Goal: Transaction & Acquisition: Purchase product/service

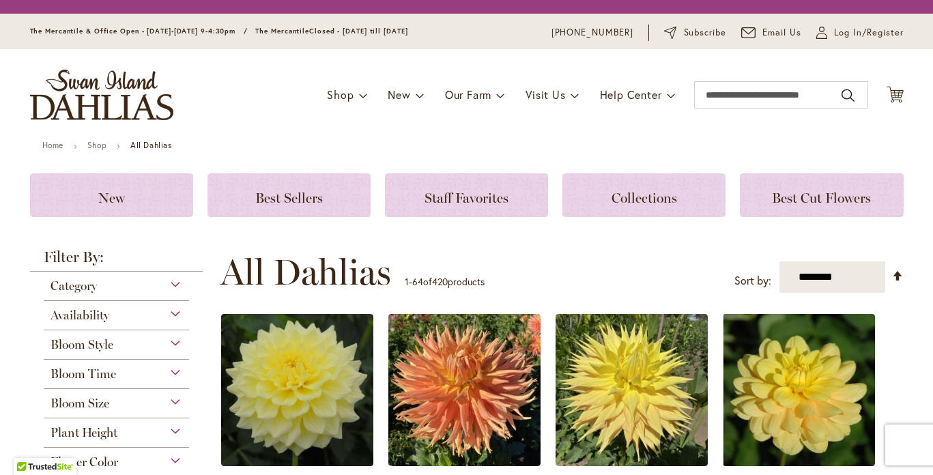
scroll to position [185, 0]
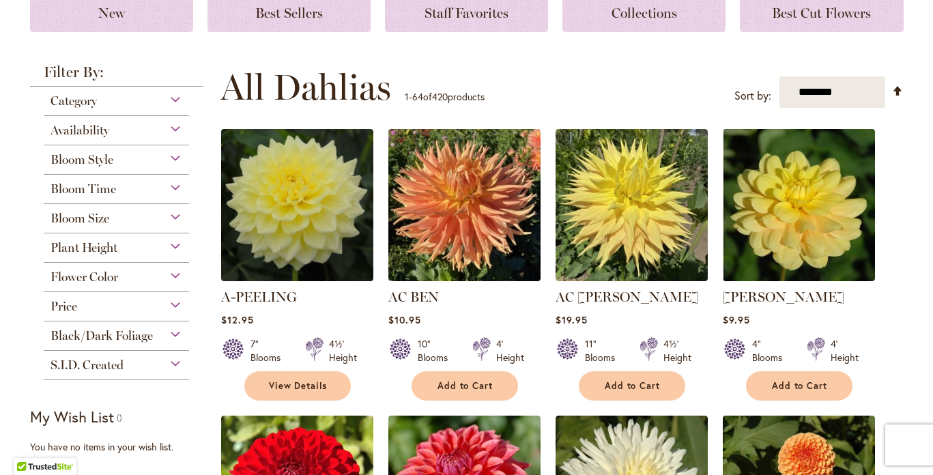
click at [172, 214] on div "Bloom Size" at bounding box center [117, 215] width 146 height 22
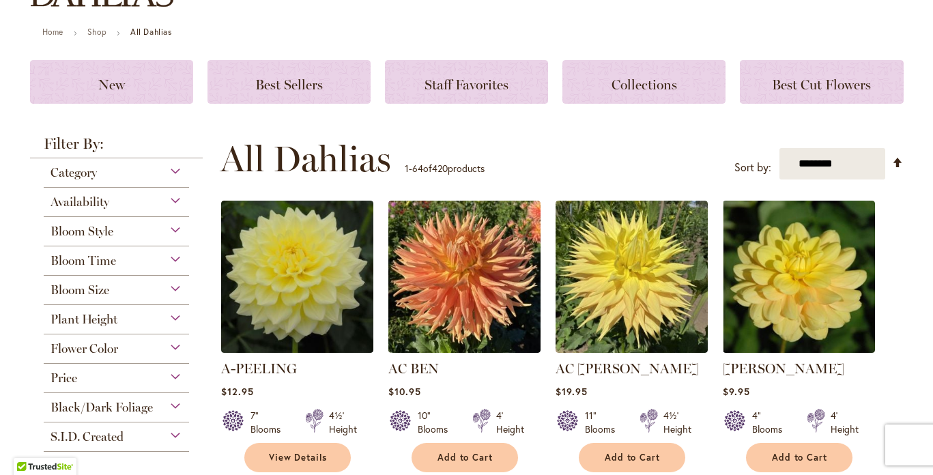
scroll to position [0, 0]
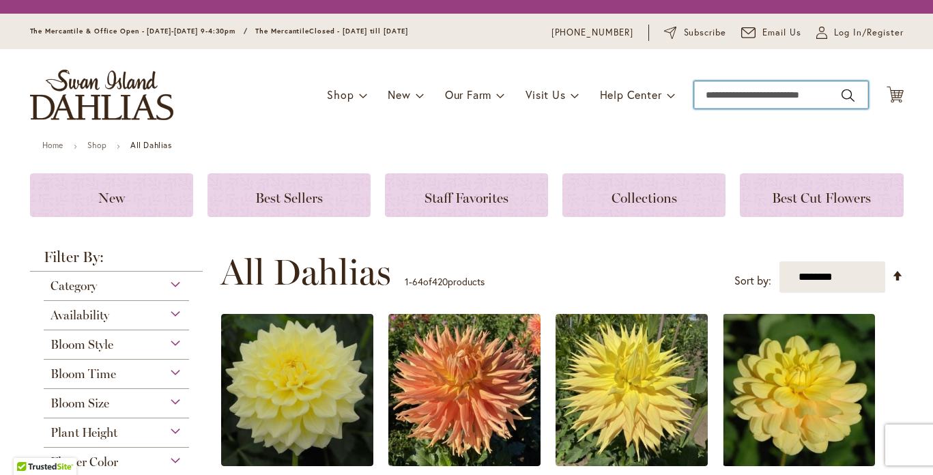
click at [753, 92] on input "Search" at bounding box center [781, 94] width 174 height 27
type input "*****"
click at [842, 85] on button "Search" at bounding box center [848, 96] width 12 height 22
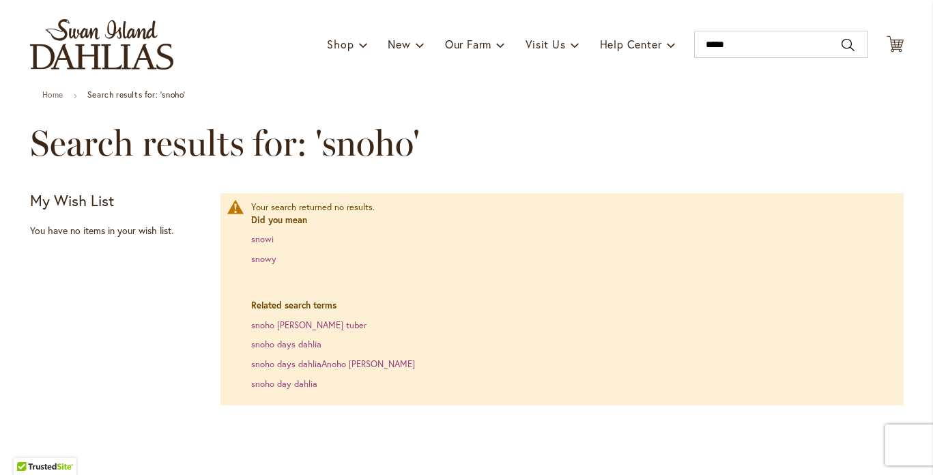
scroll to position [80, 0]
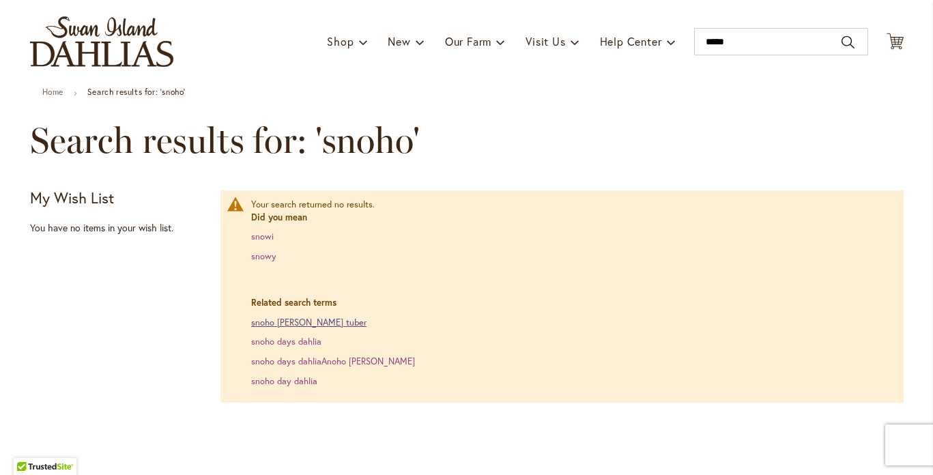
click at [292, 324] on link "snoho doris dahlia tuber" at bounding box center [308, 323] width 115 height 12
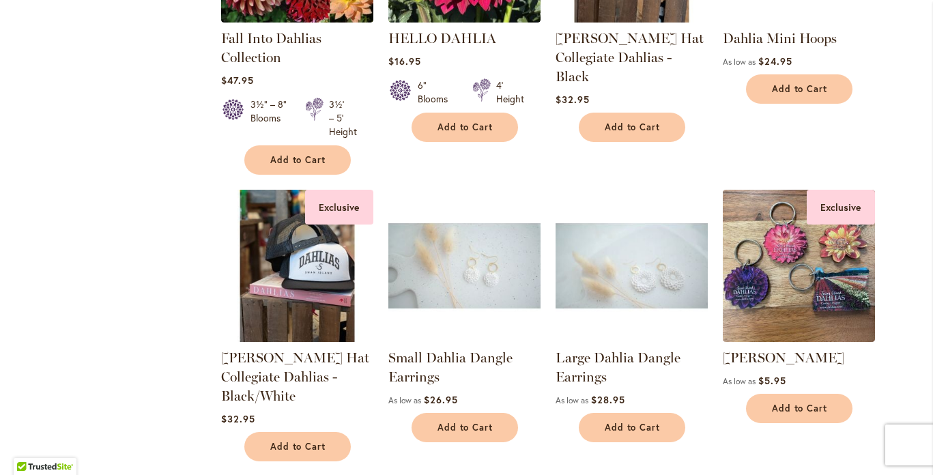
scroll to position [1217, 0]
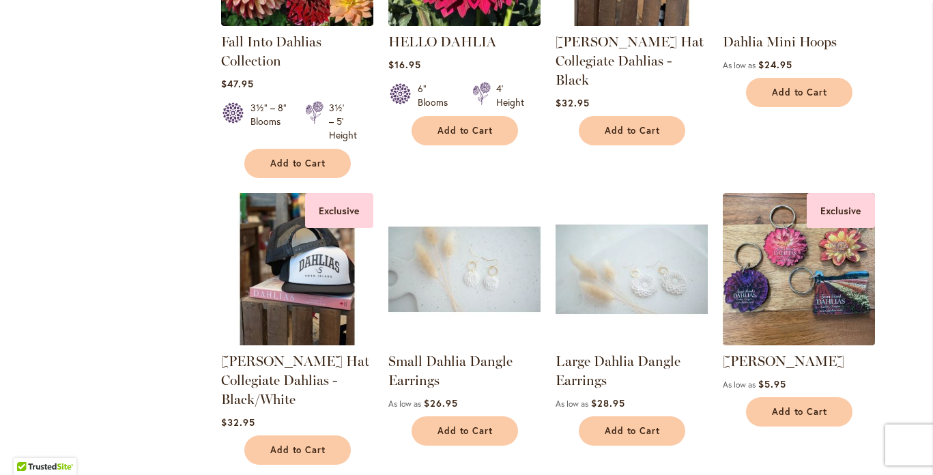
click at [631, 266] on img at bounding box center [632, 269] width 160 height 160
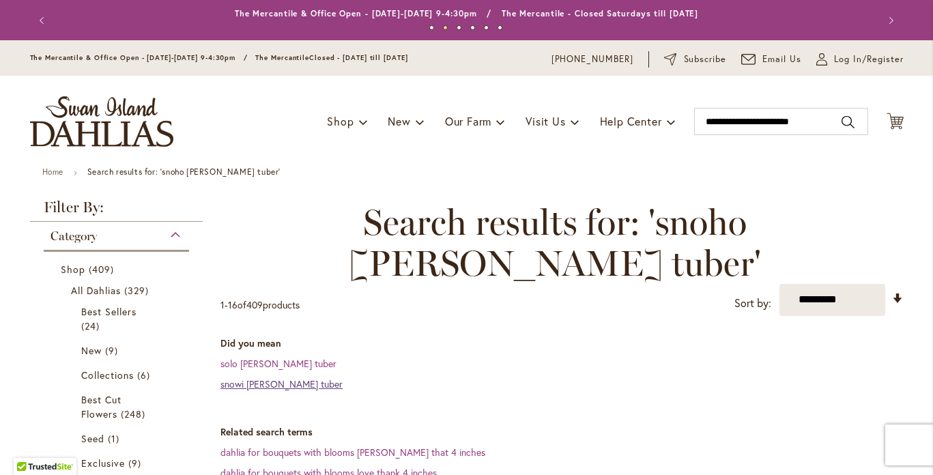
click at [234, 382] on link "snowi [PERSON_NAME] tuber" at bounding box center [282, 384] width 122 height 13
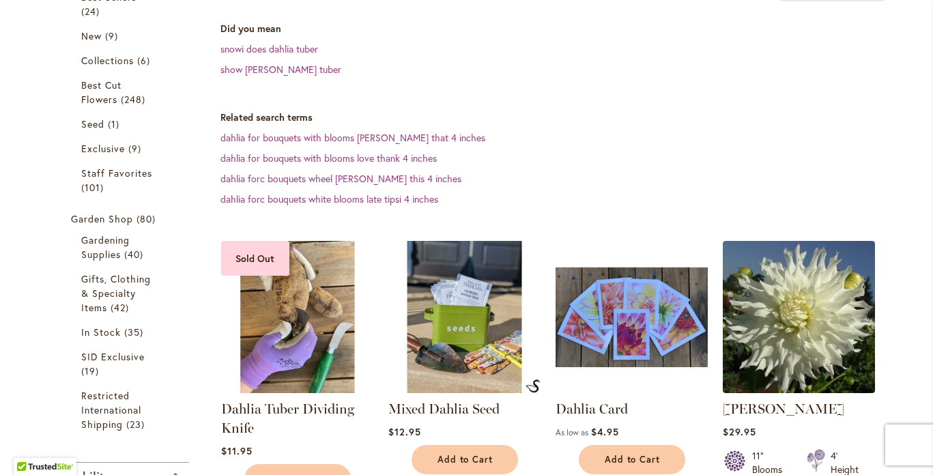
scroll to position [318, 0]
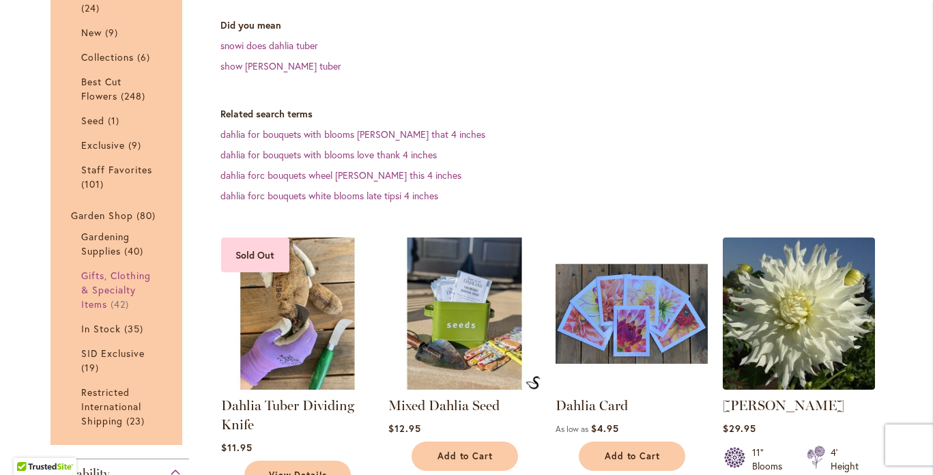
click at [115, 286] on span "Gifts, Clothing & Specialty Items" at bounding box center [116, 290] width 70 height 42
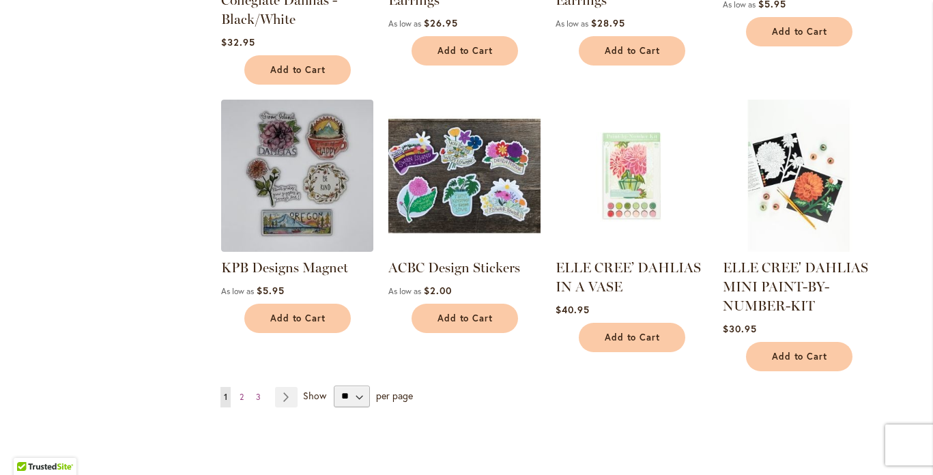
scroll to position [1346, 0]
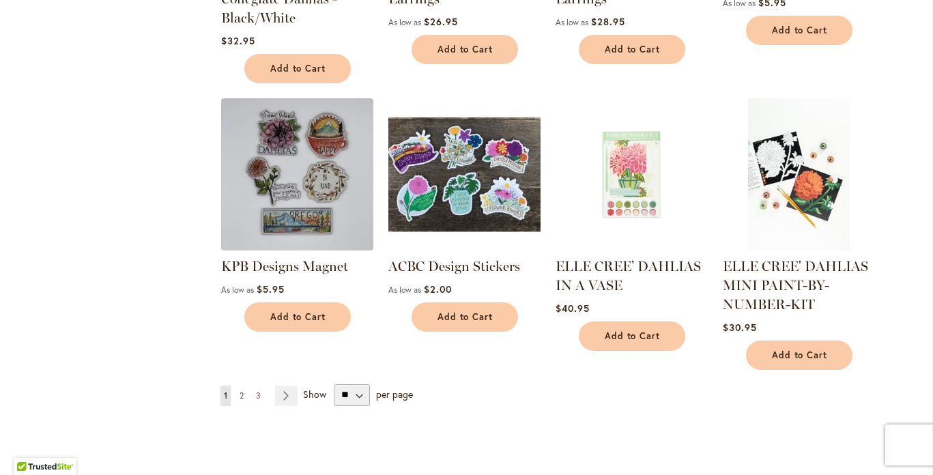
click at [239, 386] on link "Page 2" at bounding box center [241, 396] width 11 height 20
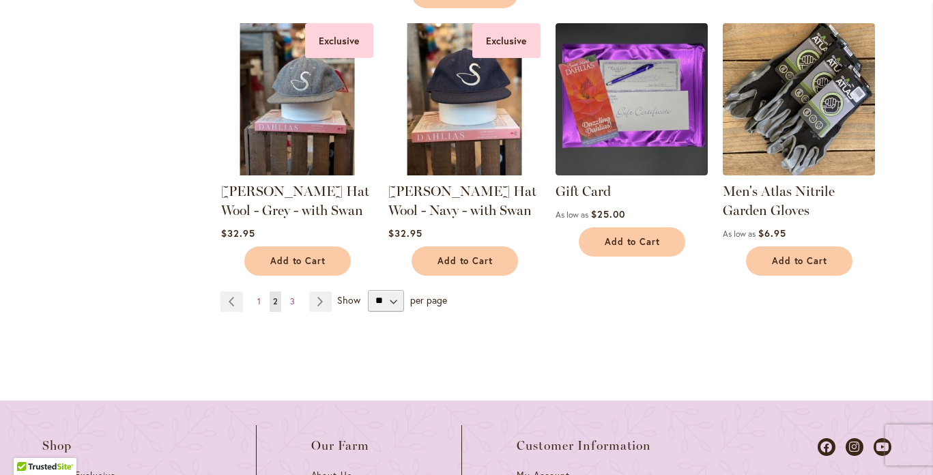
scroll to position [1387, 0]
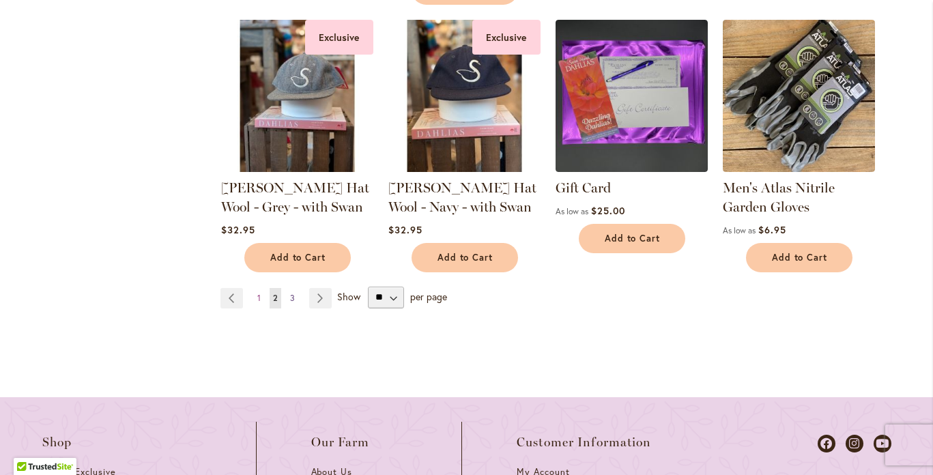
click at [290, 293] on span "3" at bounding box center [292, 298] width 5 height 10
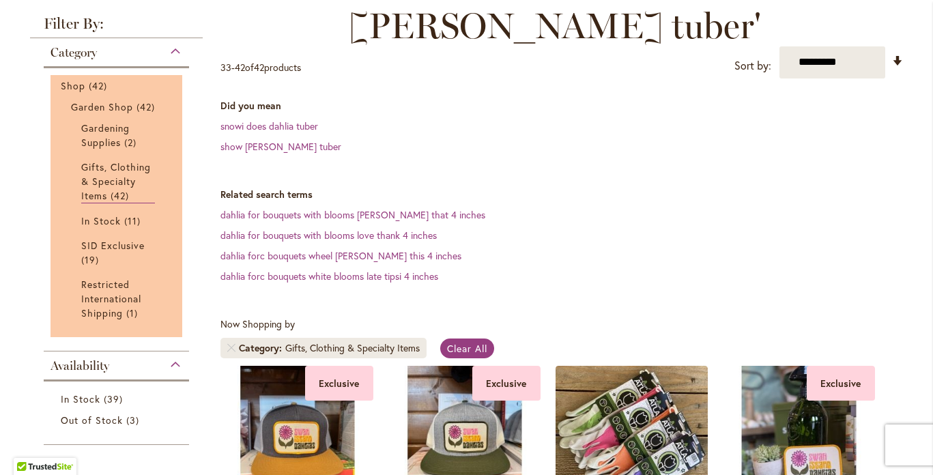
scroll to position [236, 0]
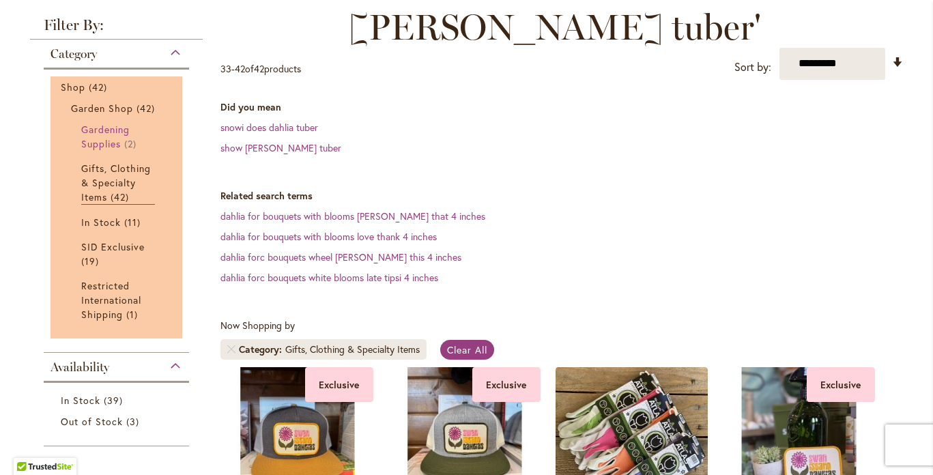
click at [104, 135] on link "Gardening Supplies 2 items" at bounding box center [118, 136] width 74 height 29
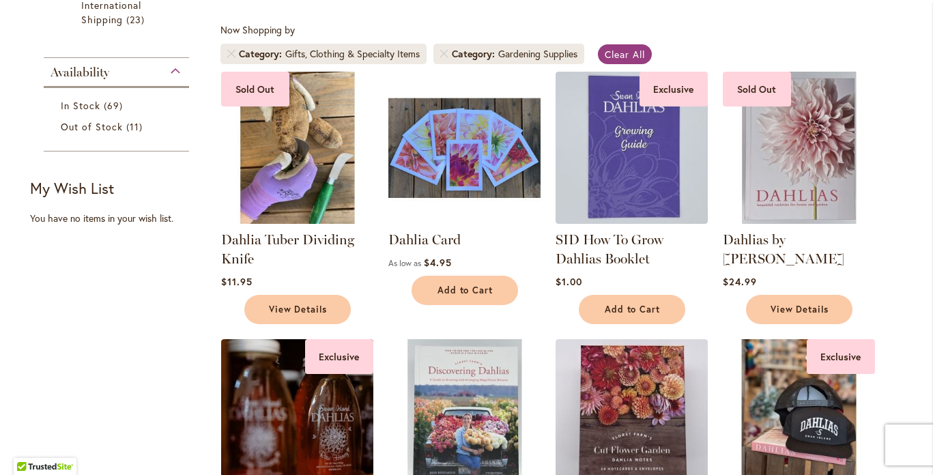
scroll to position [533, 0]
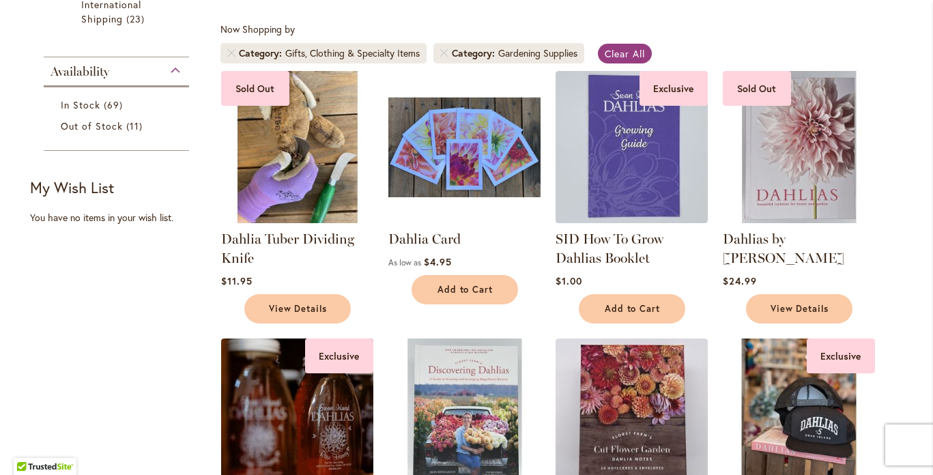
click at [316, 134] on img at bounding box center [297, 147] width 160 height 160
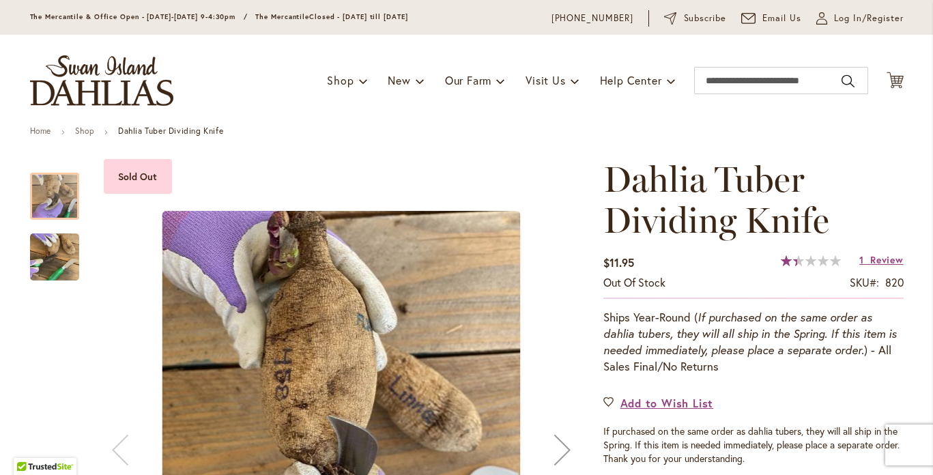
scroll to position [34, 0]
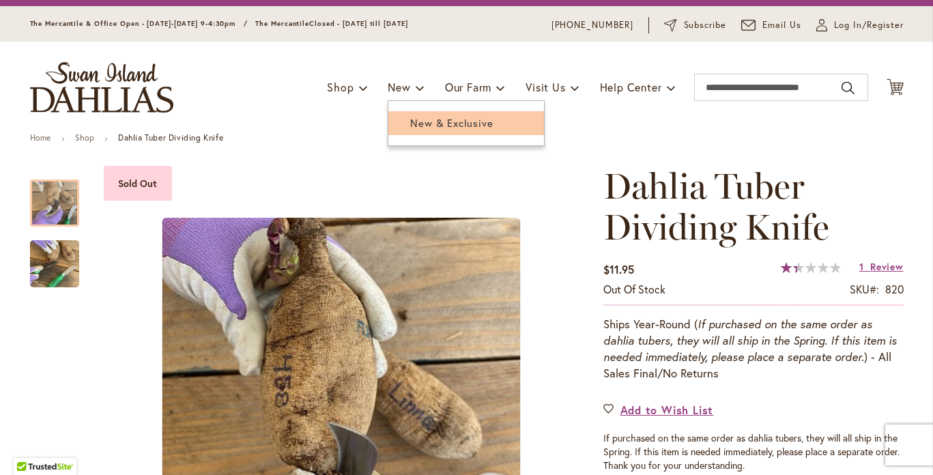
click at [414, 131] on link "New & Exclusive" at bounding box center [466, 123] width 156 height 24
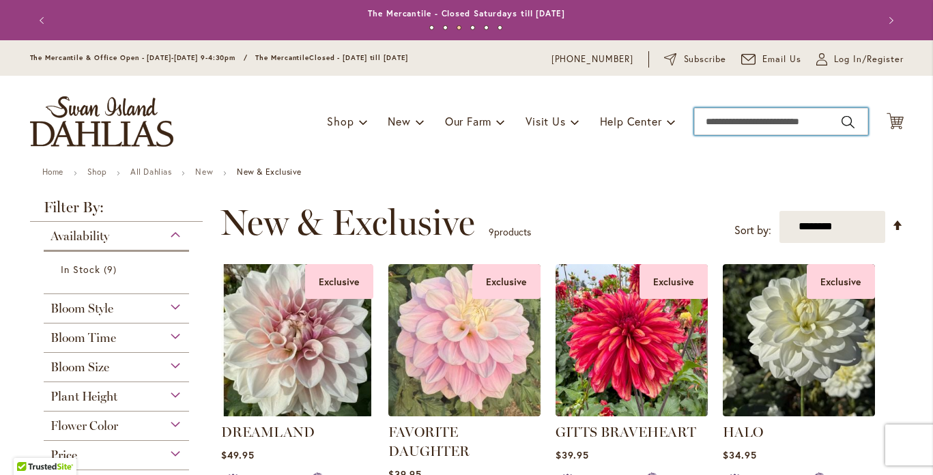
click at [737, 124] on input "Search" at bounding box center [781, 121] width 174 height 27
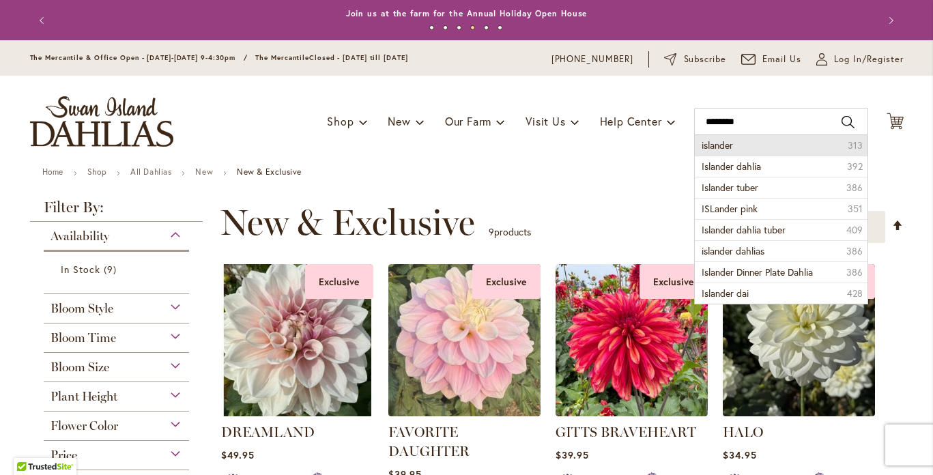
click at [737, 143] on li "islander 313" at bounding box center [781, 145] width 173 height 20
type input "********"
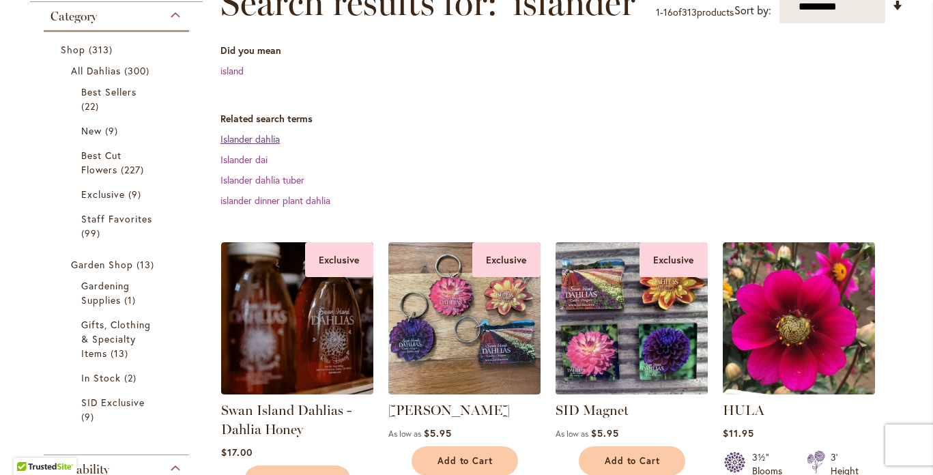
scroll to position [223, 0]
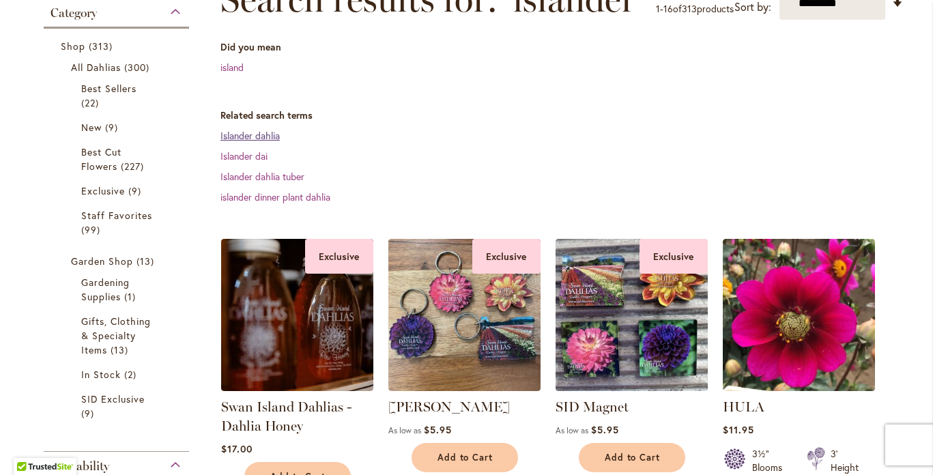
click at [259, 142] on link "Islander dahlia" at bounding box center [250, 135] width 59 height 13
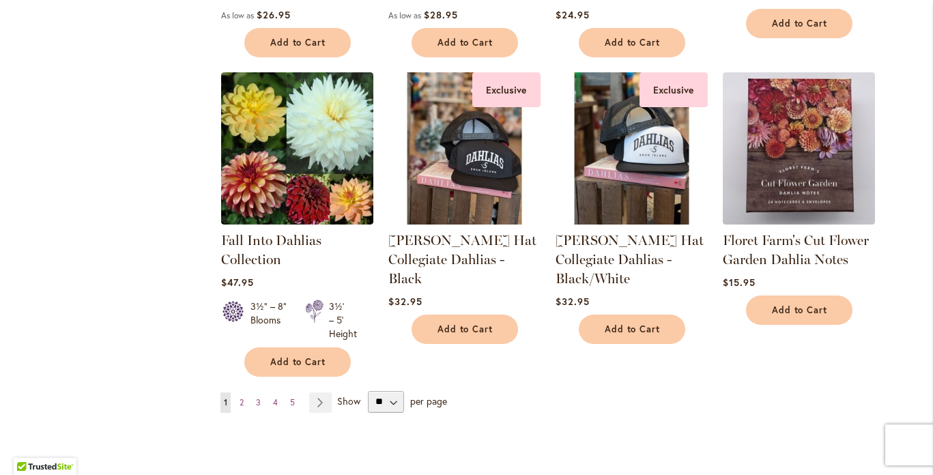
scroll to position [1245, 0]
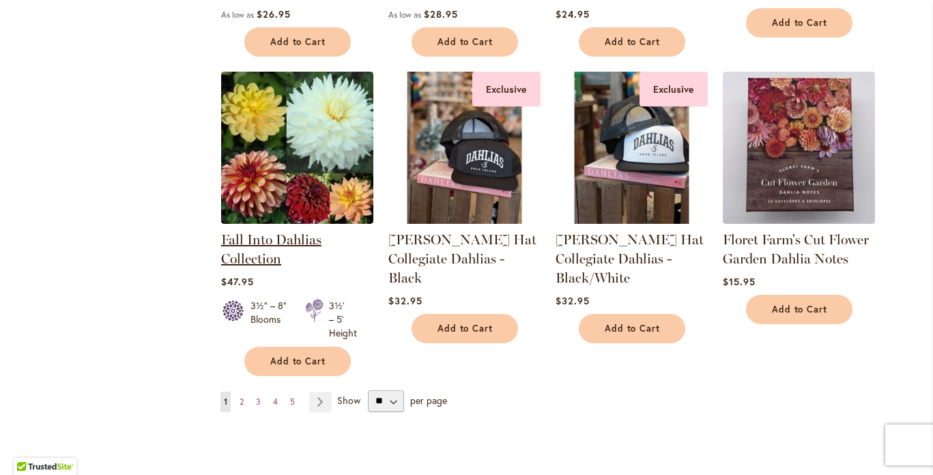
click at [285, 234] on link "Fall Into Dahlias Collection" at bounding box center [271, 249] width 100 height 36
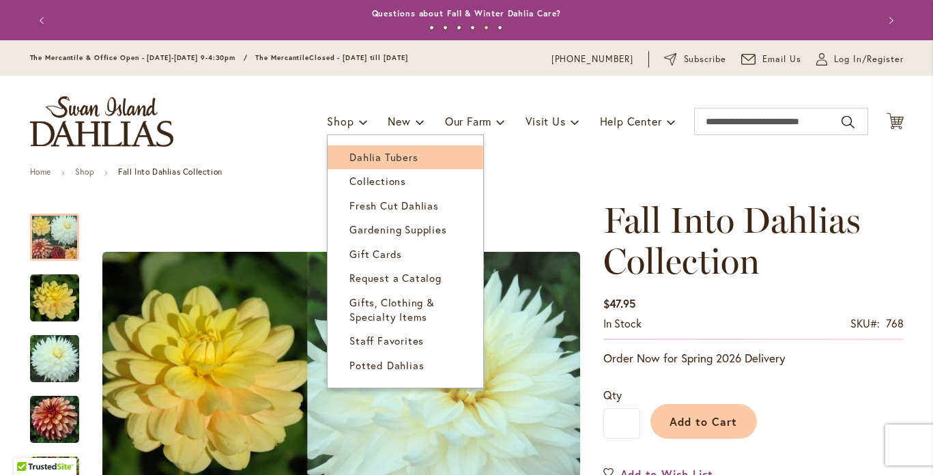
click at [355, 163] on link "Dahlia Tubers" at bounding box center [406, 157] width 156 height 24
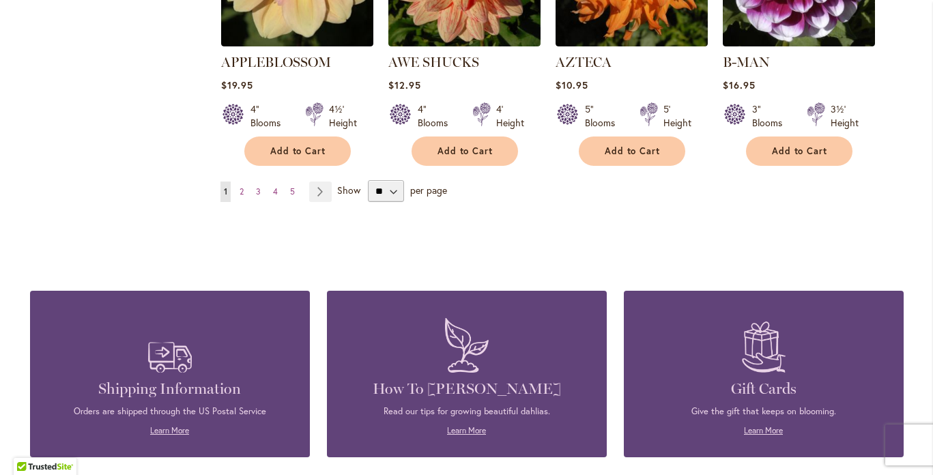
scroll to position [1332, 0]
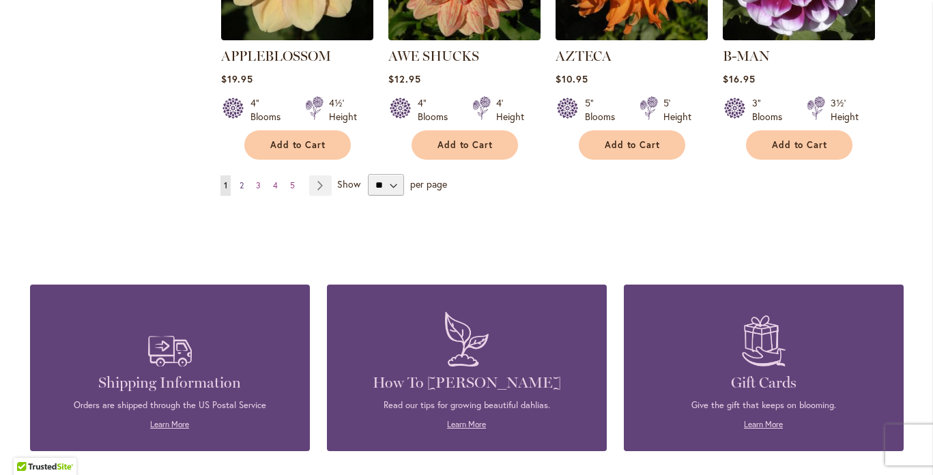
click at [240, 180] on span "2" at bounding box center [242, 185] width 4 height 10
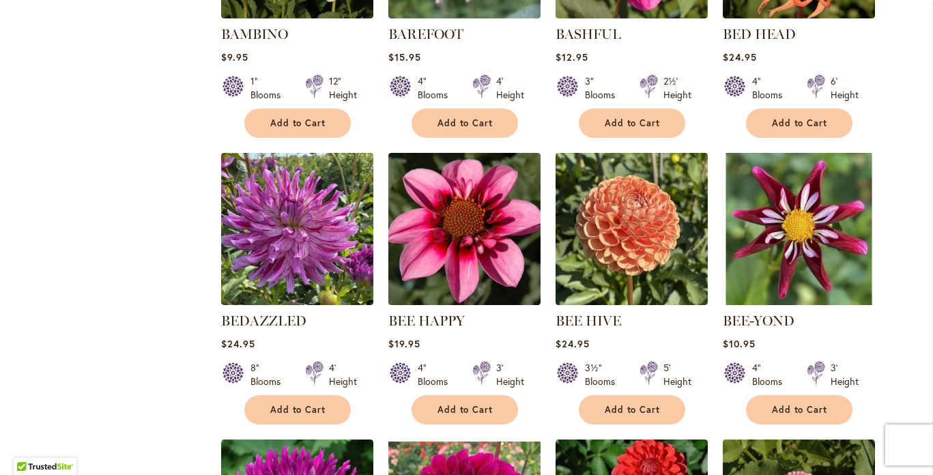
scroll to position [764, 0]
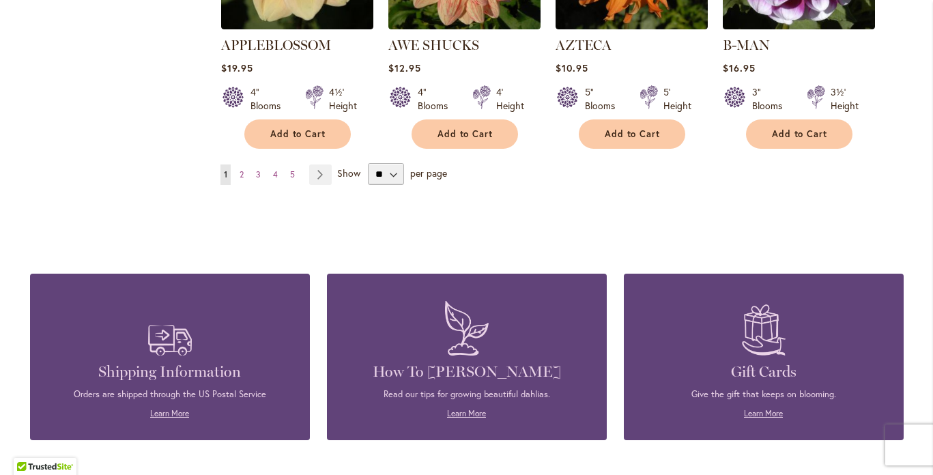
scroll to position [1330, 0]
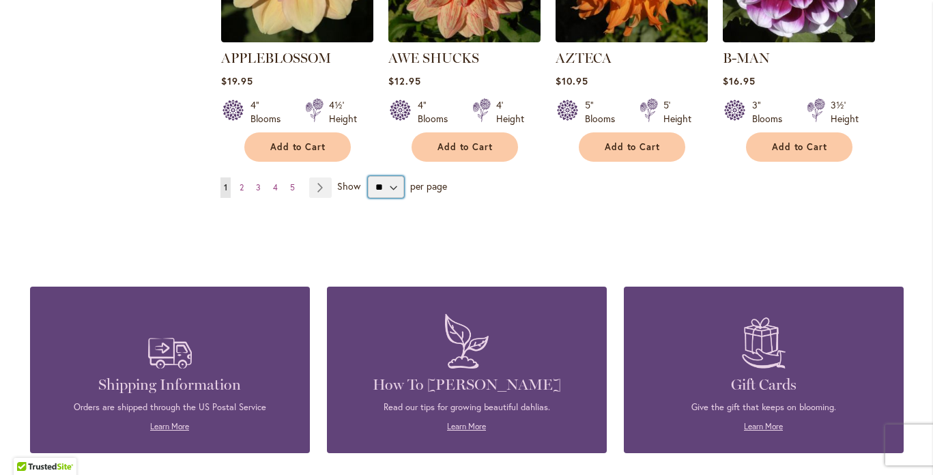
click at [391, 176] on select "** ** ** **" at bounding box center [386, 187] width 36 height 22
select select "**"
click at [368, 176] on select "** ** ** **" at bounding box center [386, 187] width 36 height 22
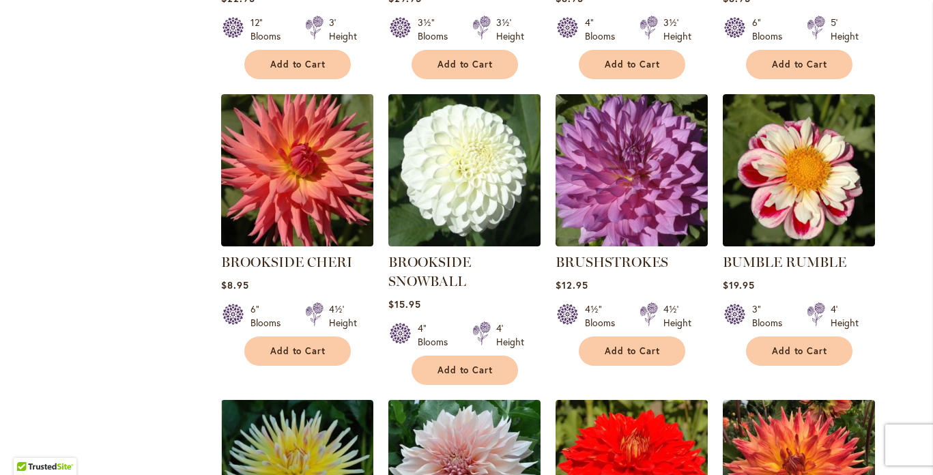
scroll to position [4016, 0]
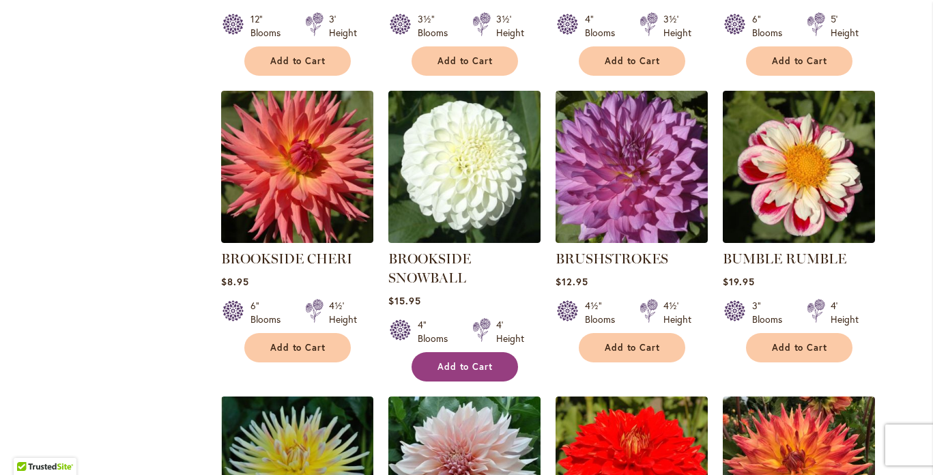
click at [487, 352] on button "Add to Cart" at bounding box center [465, 366] width 107 height 29
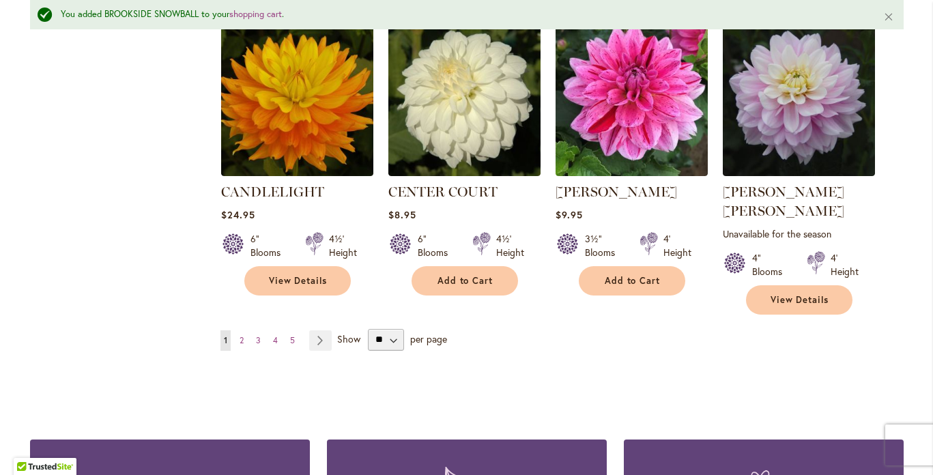
scroll to position [4715, 0]
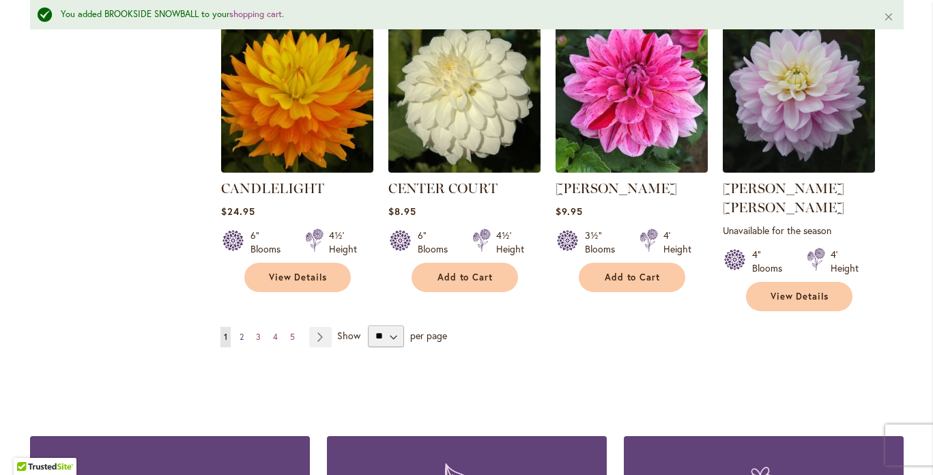
click at [240, 332] on span "2" at bounding box center [242, 337] width 4 height 10
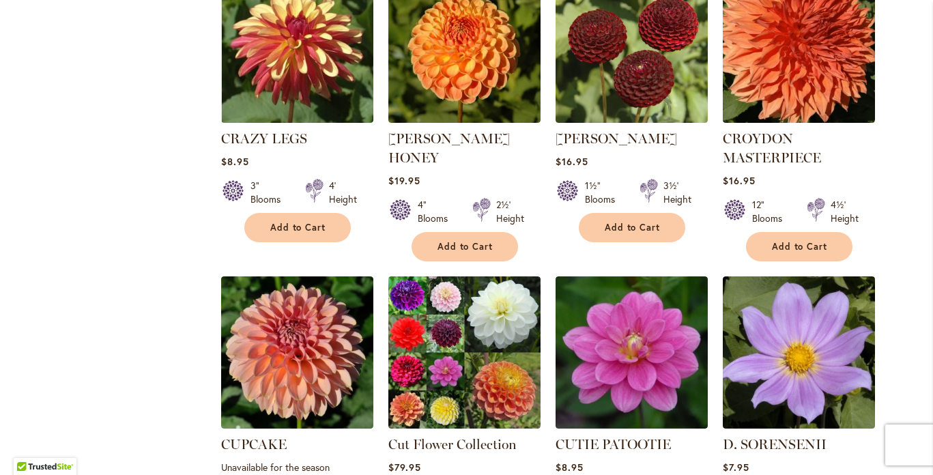
scroll to position [1883, 0]
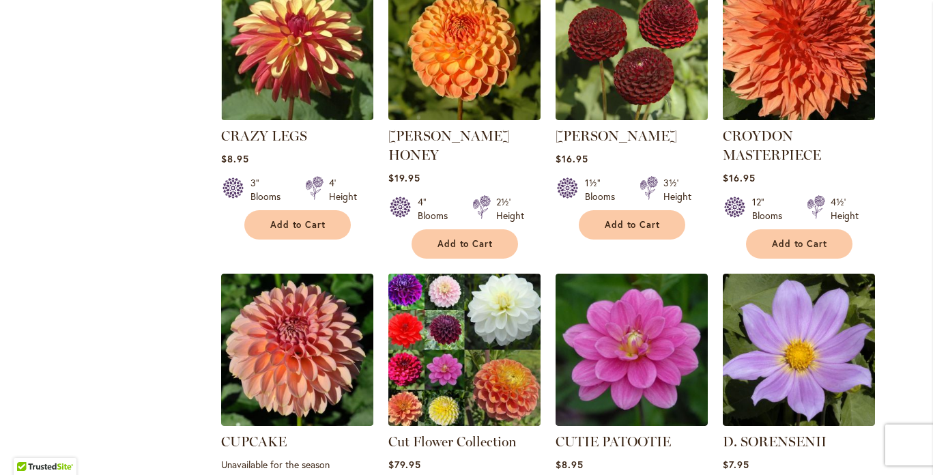
click at [454, 292] on img at bounding box center [464, 350] width 160 height 160
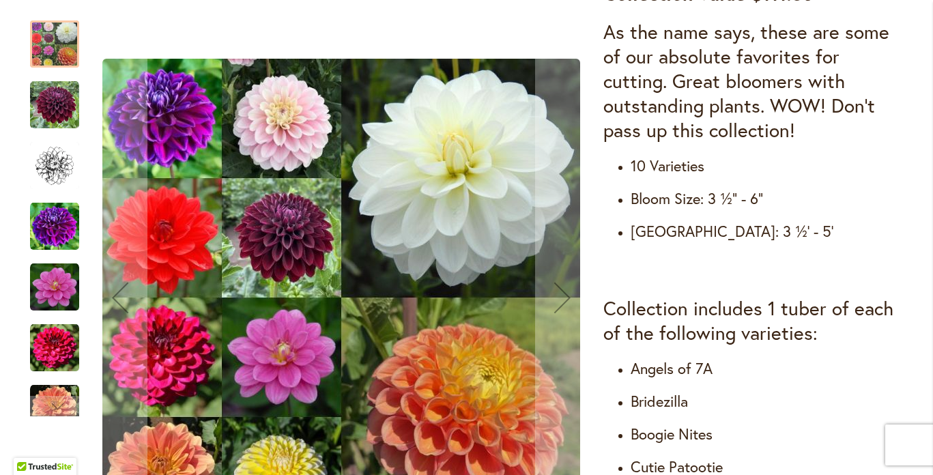
scroll to position [534, 0]
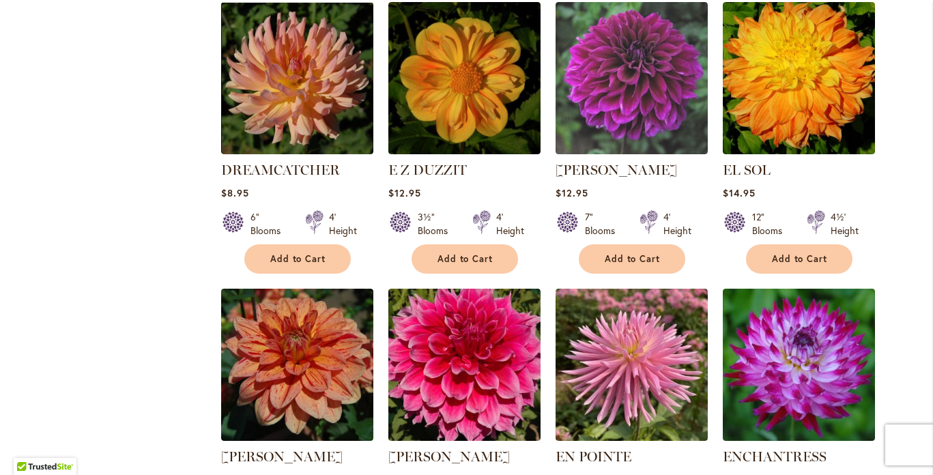
scroll to position [3641, 0]
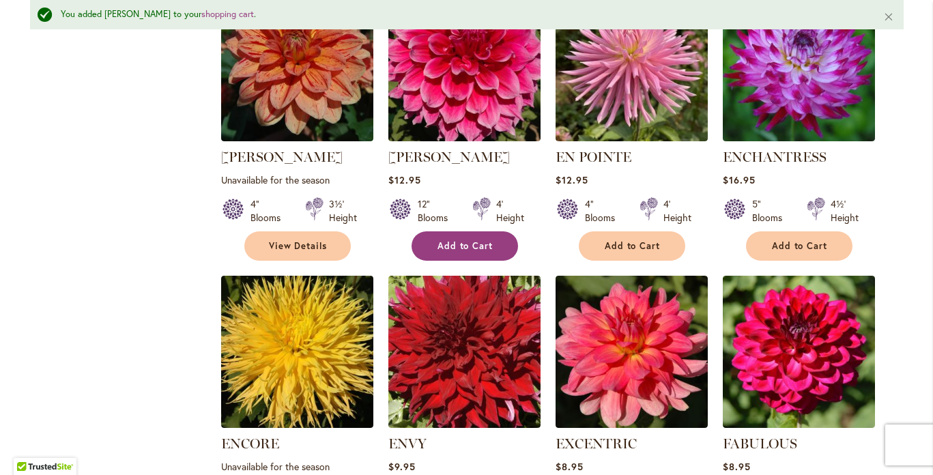
scroll to position [3979, 0]
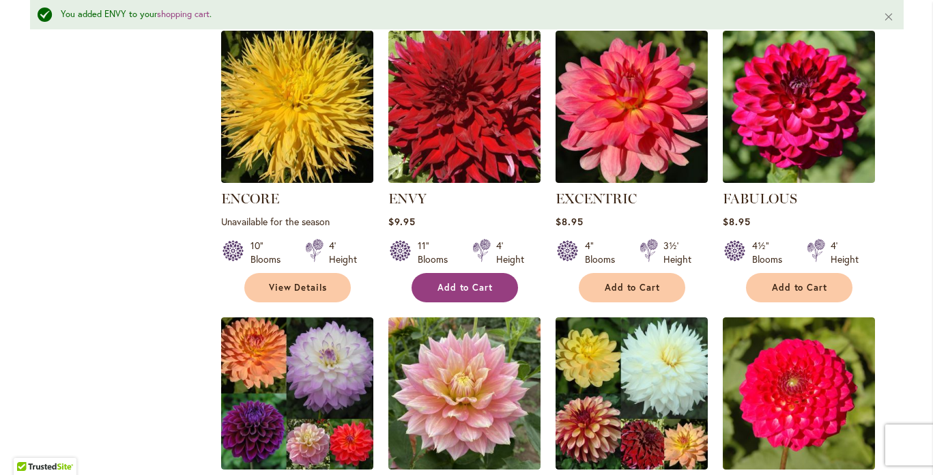
scroll to position [4233, 0]
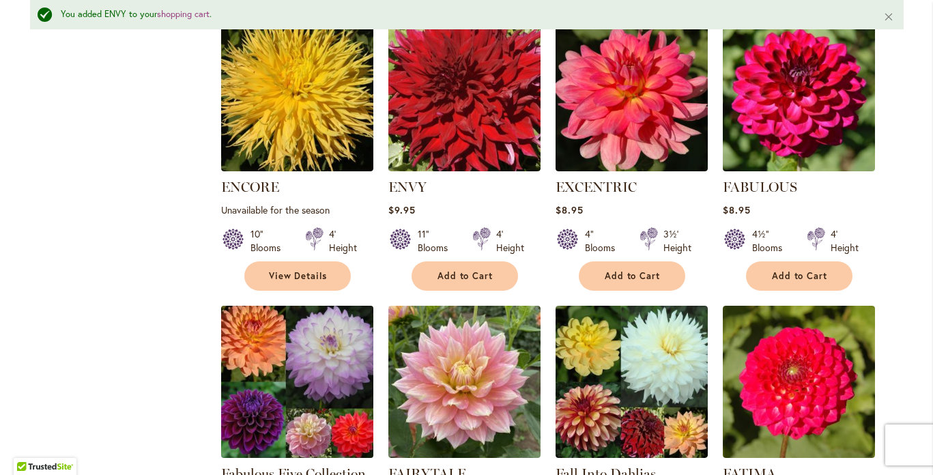
click at [300, 302] on img at bounding box center [297, 382] width 160 height 160
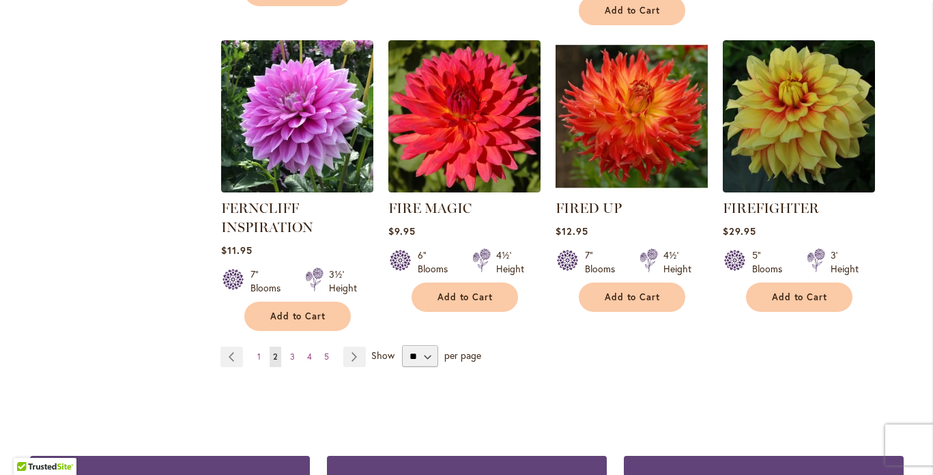
scroll to position [4781, 0]
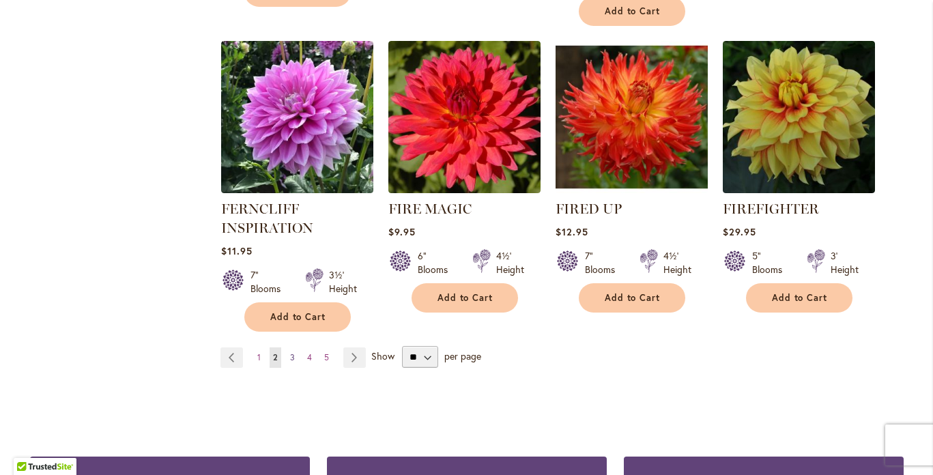
click at [290, 352] on span "3" at bounding box center [292, 357] width 5 height 10
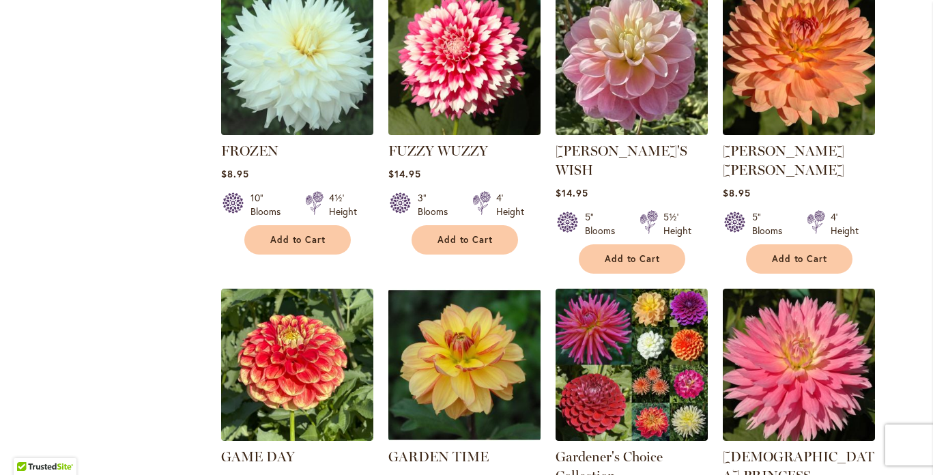
scroll to position [971, 0]
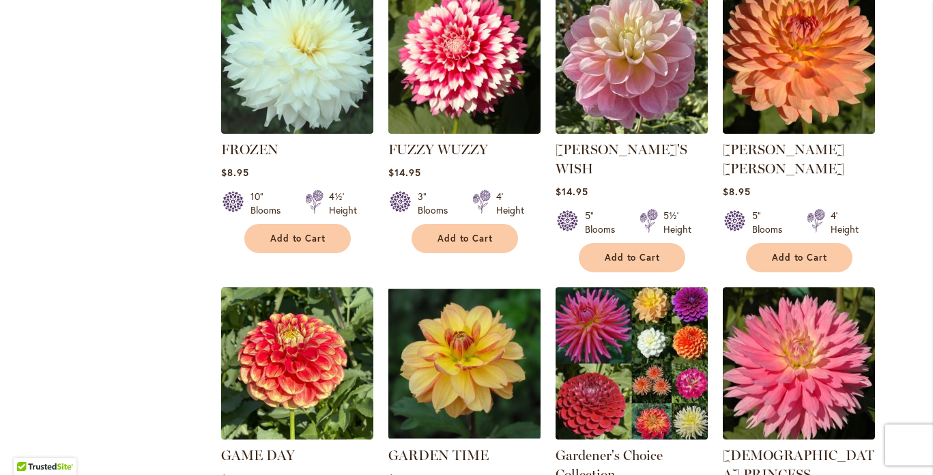
click at [647, 314] on img at bounding box center [632, 364] width 160 height 160
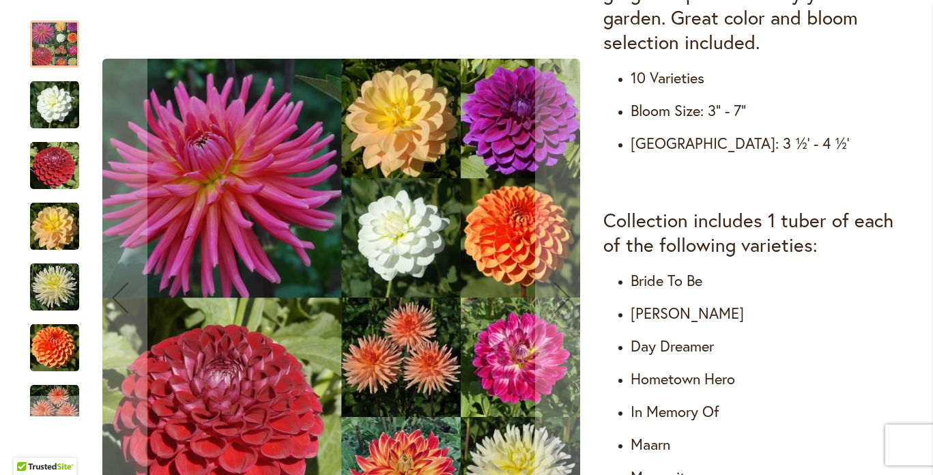
scroll to position [328, 0]
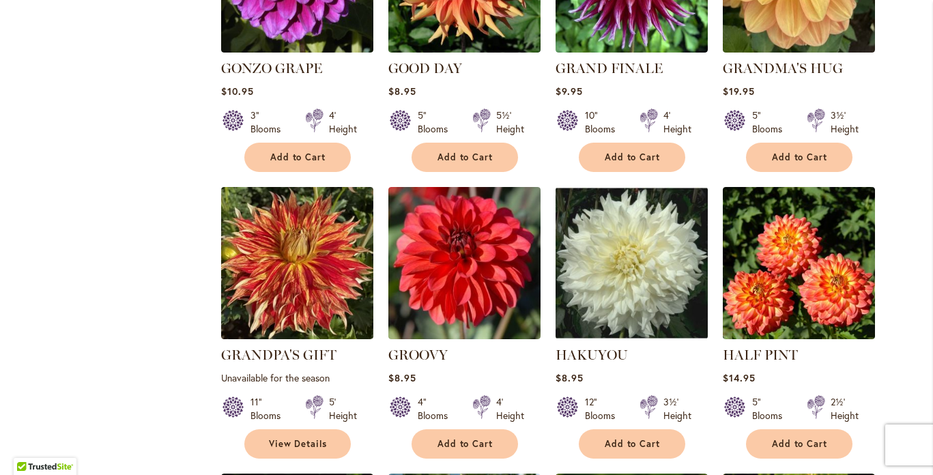
scroll to position [2541, 0]
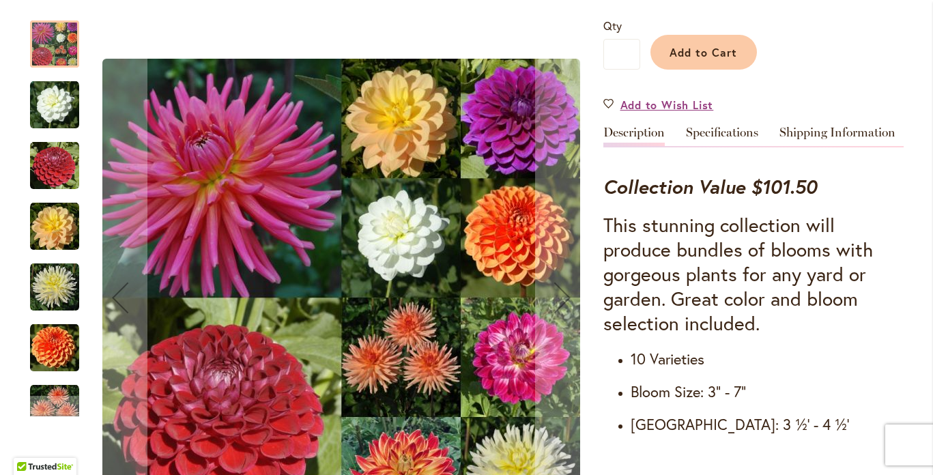
scroll to position [372, 0]
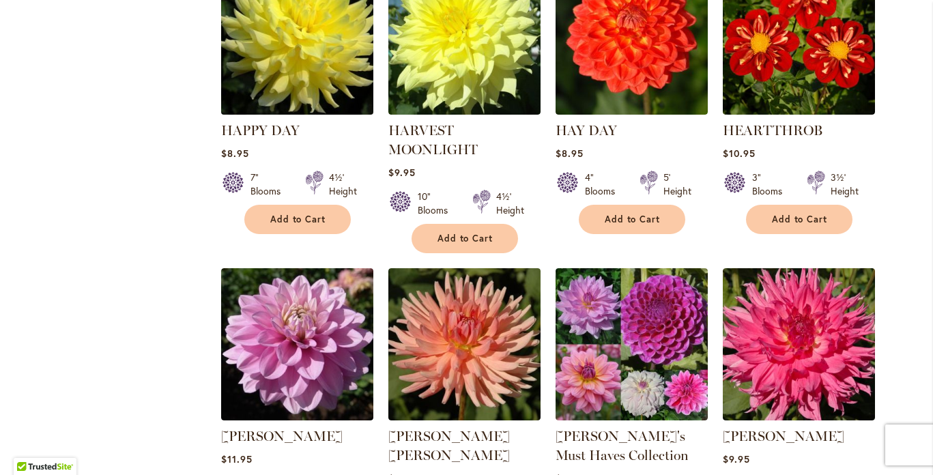
scroll to position [3062, 0]
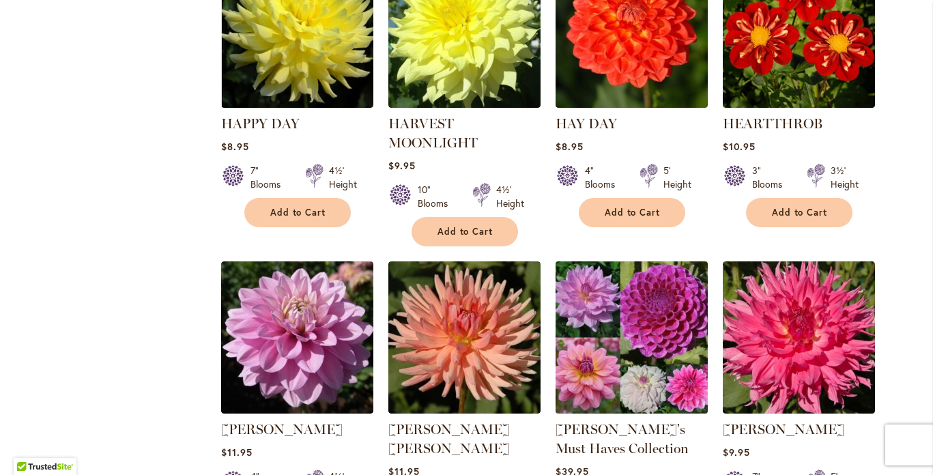
click at [612, 258] on img at bounding box center [632, 338] width 160 height 160
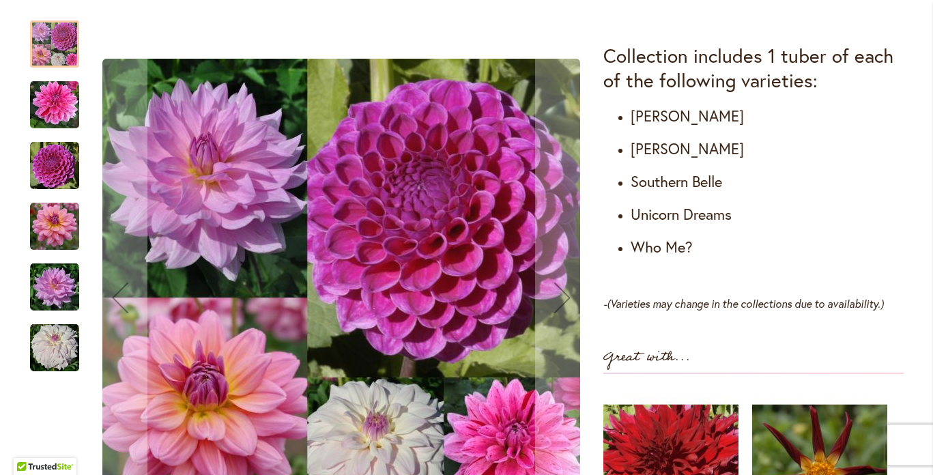
scroll to position [857, 0]
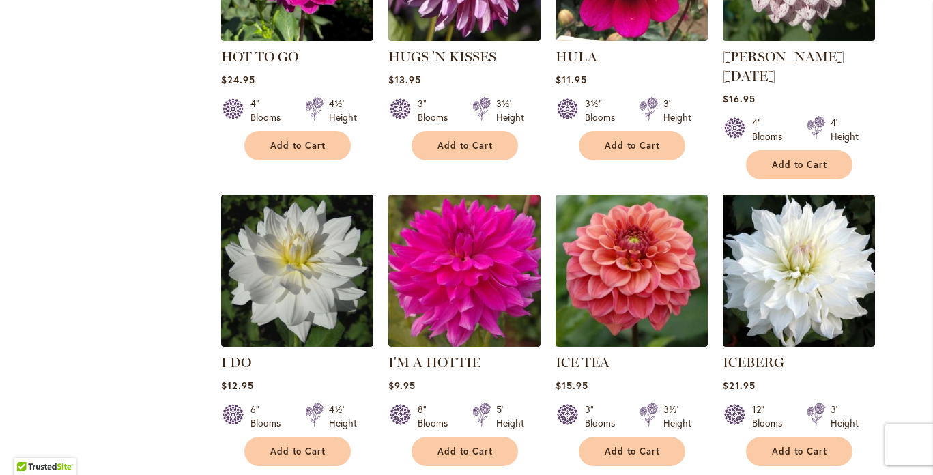
scroll to position [4634, 0]
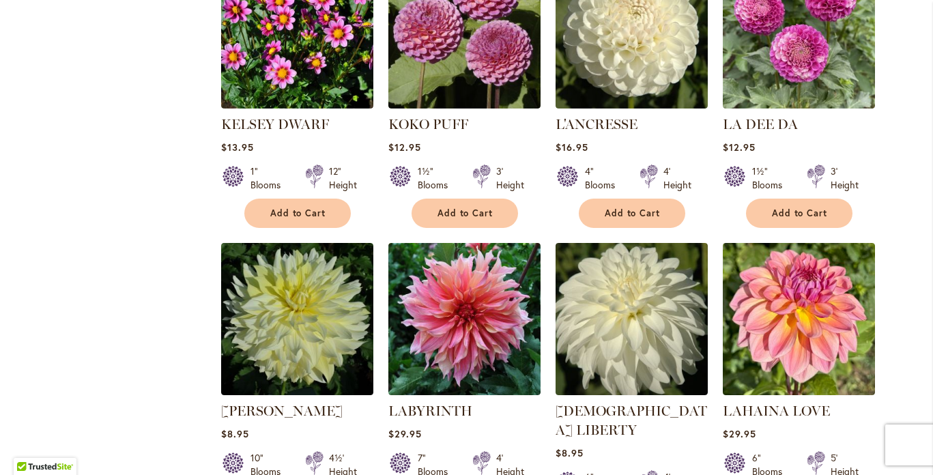
scroll to position [2162, 0]
